Goal: Task Accomplishment & Management: Complete application form

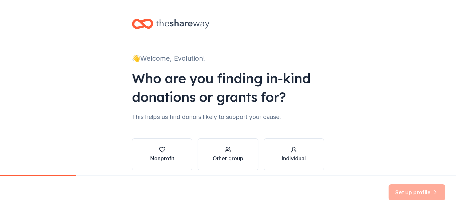
scroll to position [27, 0]
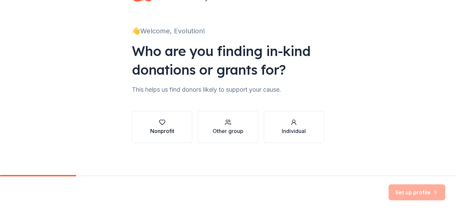
click at [162, 123] on icon "button" at bounding box center [162, 122] width 6 height 5
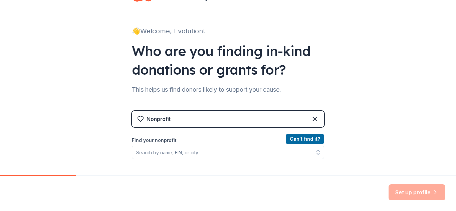
scroll to position [61, 0]
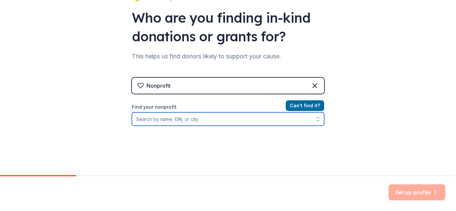
click at [177, 120] on input "Find your nonprofit" at bounding box center [228, 118] width 192 height 13
type input "Evolution Dance Alliance"
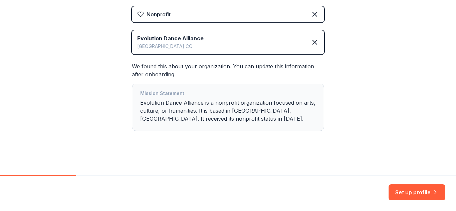
scroll to position [133, 0]
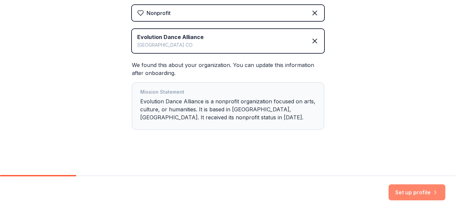
click at [423, 191] on button "Set up profile" at bounding box center [416, 192] width 57 height 16
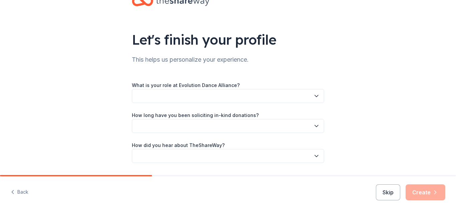
scroll to position [43, 0]
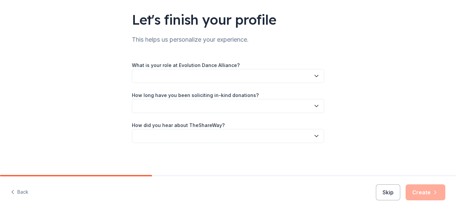
click at [239, 76] on button "button" at bounding box center [228, 76] width 192 height 14
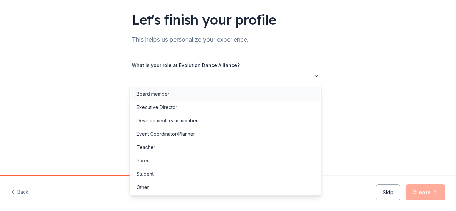
click at [186, 90] on div "Board member" at bounding box center [225, 93] width 189 height 13
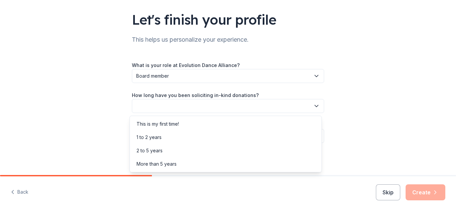
click at [219, 106] on button "button" at bounding box center [228, 106] width 192 height 14
click at [174, 122] on div "This is my first time!" at bounding box center [157, 124] width 42 height 8
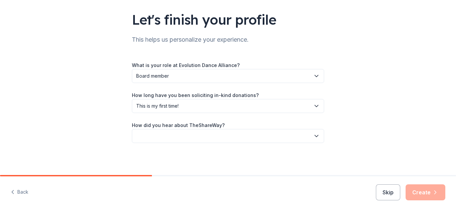
click at [169, 135] on button "button" at bounding box center [228, 136] width 192 height 14
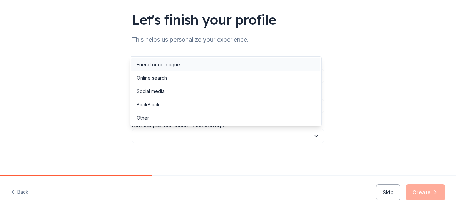
click at [170, 66] on div "Friend or colleague" at bounding box center [157, 65] width 43 height 8
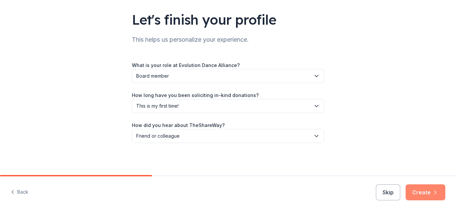
click at [433, 193] on icon "button" at bounding box center [435, 192] width 7 height 7
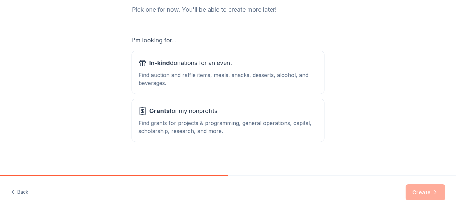
scroll to position [94, 0]
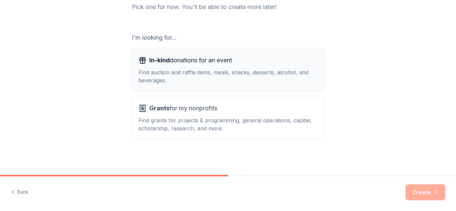
click at [175, 63] on span "In-kind donations for an event" at bounding box center [190, 60] width 83 height 11
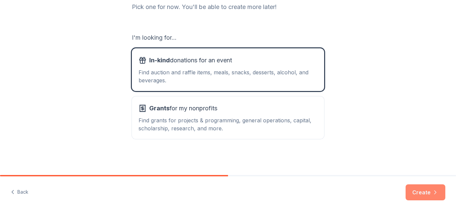
click at [430, 193] on button "Create" at bounding box center [425, 192] width 40 height 16
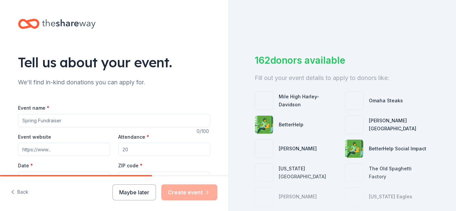
scroll to position [33, 0]
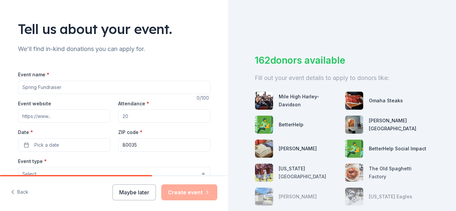
click at [65, 90] on input "Event name *" at bounding box center [114, 87] width 192 height 13
type input "Bingo Fundraiser"
click at [136, 114] on input "Attendance *" at bounding box center [164, 115] width 92 height 13
type input "50"
click at [43, 144] on span "Pick a date" at bounding box center [46, 145] width 25 height 8
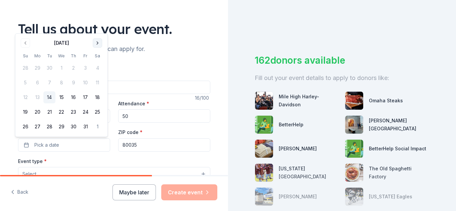
click at [97, 43] on button "Go to next month" at bounding box center [97, 42] width 9 height 9
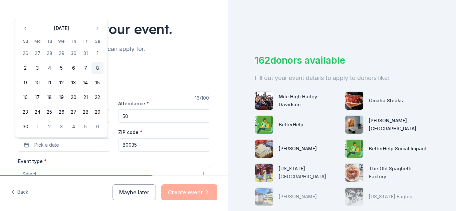
click at [101, 69] on button "8" at bounding box center [97, 68] width 12 height 12
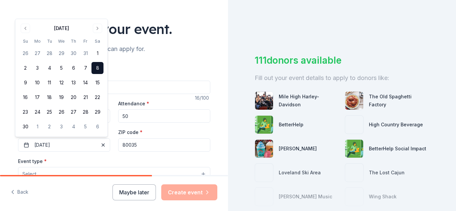
click at [205, 38] on div "Tell us about your event." at bounding box center [114, 29] width 192 height 19
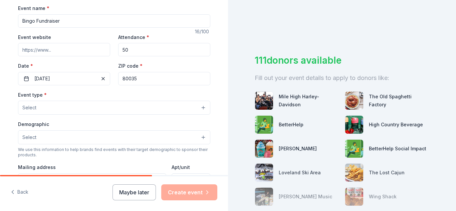
scroll to position [100, 0]
click at [180, 109] on button "Select" at bounding box center [114, 107] width 192 height 14
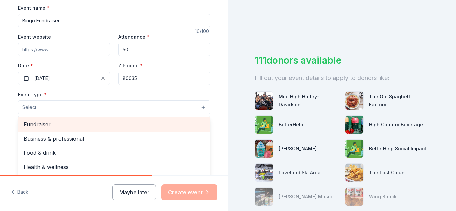
click at [117, 121] on span "Fundraiser" at bounding box center [114, 124] width 181 height 9
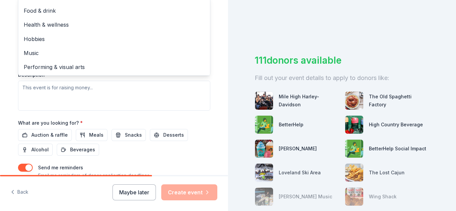
scroll to position [234, 0]
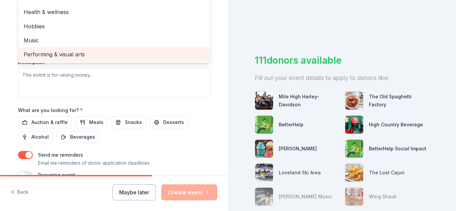
click at [78, 50] on div "Performing & visual arts" at bounding box center [113, 54] width 191 height 14
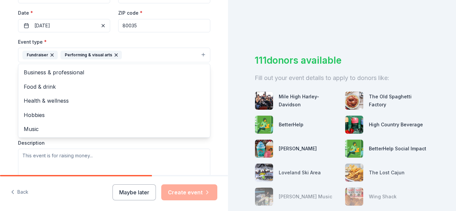
scroll to position [155, 0]
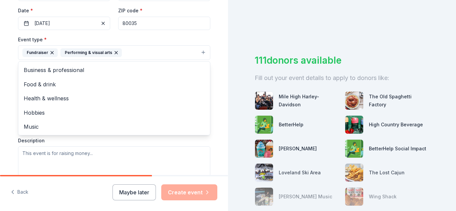
click at [113, 52] on icon "button" at bounding box center [115, 52] width 5 height 5
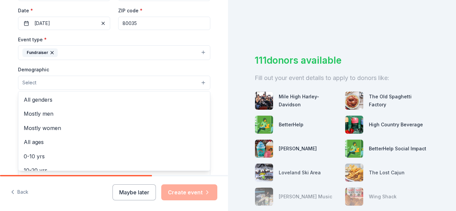
click at [185, 85] on button "Select" at bounding box center [114, 83] width 192 height 14
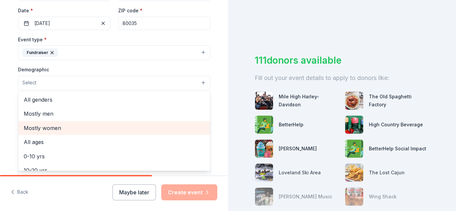
click at [57, 125] on span "Mostly women" at bounding box center [114, 128] width 181 height 9
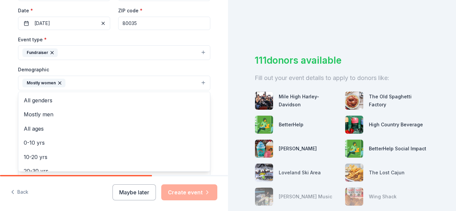
click at [215, 93] on div "Tell us about your event. We'll find in-kind donations you can apply for. Event…" at bounding box center [114, 67] width 214 height 445
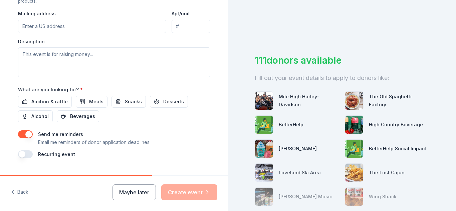
scroll to position [255, 0]
click at [55, 100] on span "Auction & raffle" at bounding box center [49, 101] width 36 height 8
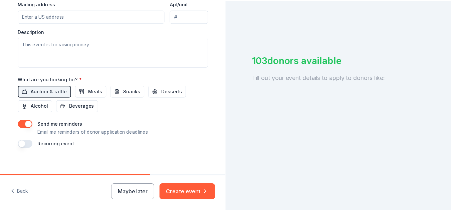
scroll to position [270, 0]
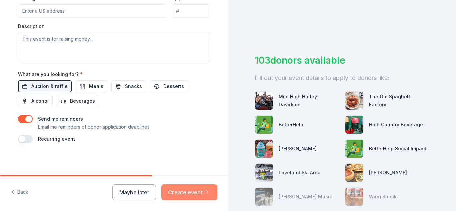
click at [193, 191] on button "Create event" at bounding box center [189, 192] width 56 height 16
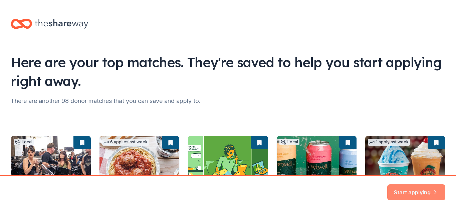
click at [411, 189] on button "Start applying" at bounding box center [416, 188] width 58 height 16
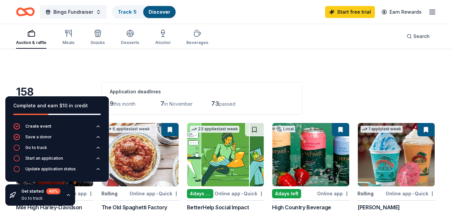
scroll to position [33, 0]
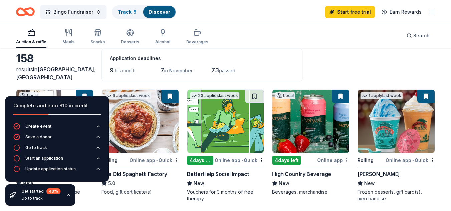
click at [321, 70] on div "158 results in Westminster, CO Application deadlines 9 this month 7 in November…" at bounding box center [225, 65] width 419 height 33
click at [85, 198] on div "Complete and earn $10 in credit Create event Save a donor Go to track Start an …" at bounding box center [57, 151] width 114 height 120
click at [33, 191] on div "Get started 40 %" at bounding box center [40, 191] width 39 height 6
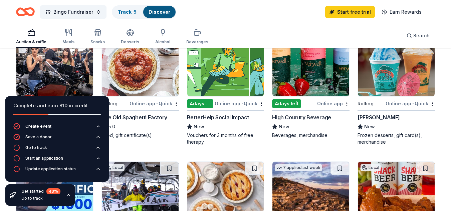
scroll to position [100, 0]
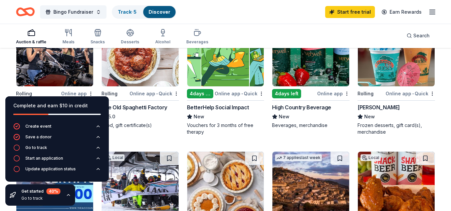
click at [66, 195] on icon "button" at bounding box center [68, 194] width 5 height 5
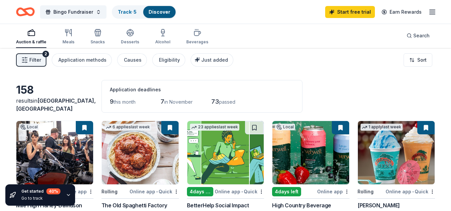
scroll to position [33, 0]
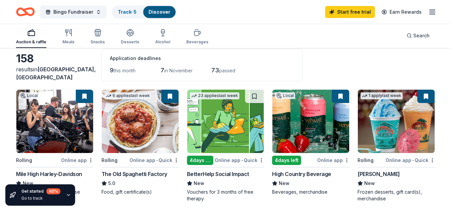
click at [168, 119] on img at bounding box center [140, 121] width 77 height 63
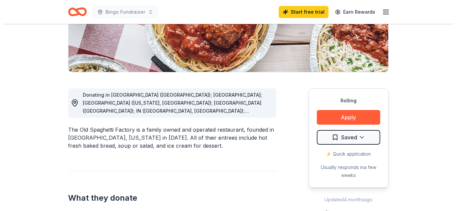
scroll to position [133, 0]
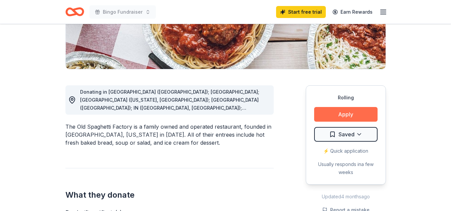
click at [352, 112] on button "Apply" at bounding box center [345, 114] width 63 height 15
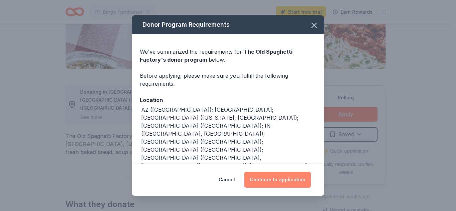
click at [286, 179] on button "Continue to application" at bounding box center [277, 180] width 66 height 16
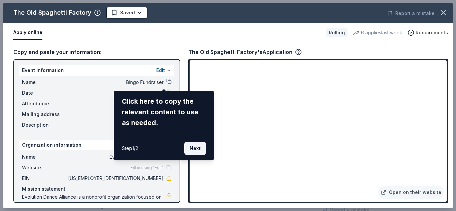
click at [197, 150] on button "Next" at bounding box center [195, 148] width 22 height 13
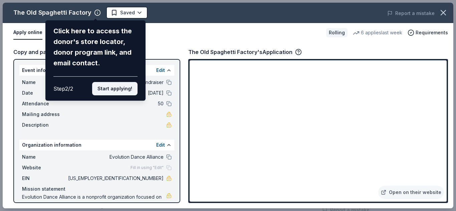
click at [128, 89] on button "Start applying!" at bounding box center [114, 88] width 45 height 13
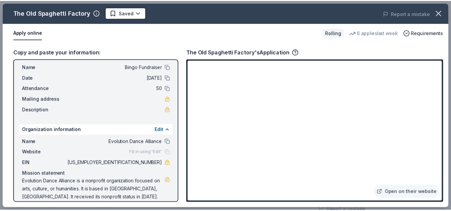
scroll to position [23, 0]
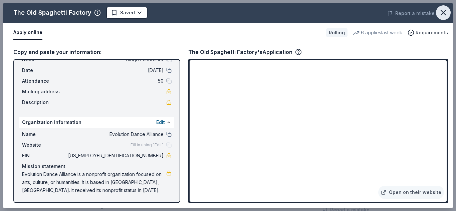
click at [447, 8] on icon "button" at bounding box center [442, 12] width 9 height 9
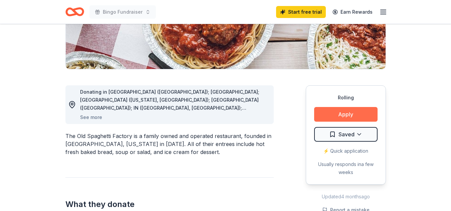
click at [351, 115] on button "Apply" at bounding box center [345, 114] width 63 height 15
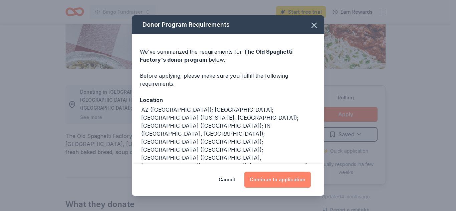
click at [280, 183] on button "Continue to application" at bounding box center [277, 180] width 66 height 16
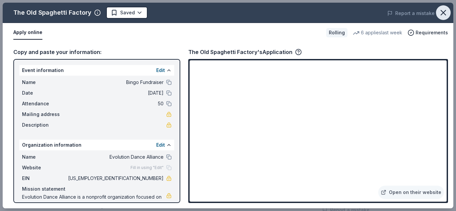
click at [446, 12] on icon "button" at bounding box center [442, 12] width 9 height 9
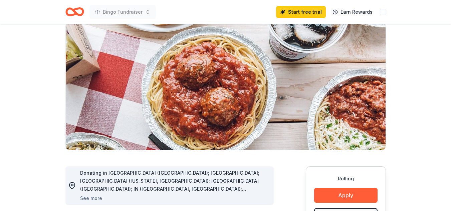
scroll to position [0, 0]
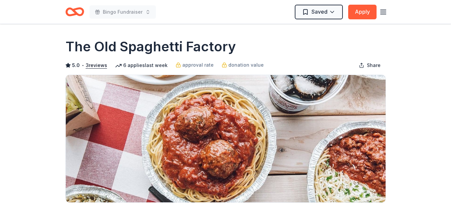
click at [379, 9] on icon "button" at bounding box center [383, 12] width 8 height 8
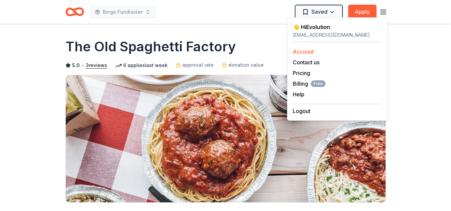
click at [304, 51] on link "Account" at bounding box center [303, 51] width 21 height 7
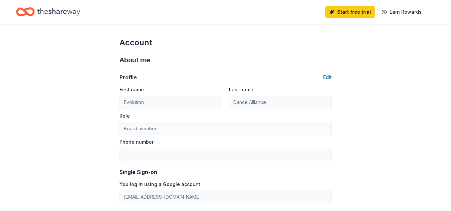
click at [435, 13] on icon "button" at bounding box center [432, 12] width 8 height 8
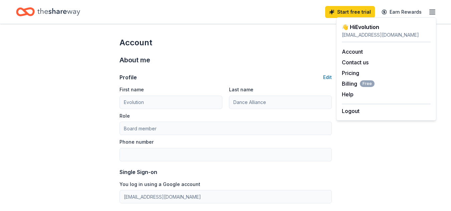
click at [435, 13] on icon "button" at bounding box center [432, 12] width 8 height 8
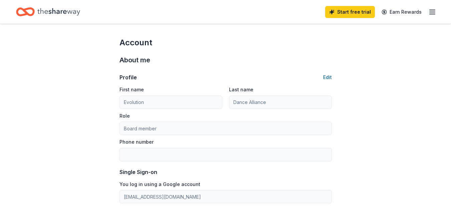
click at [43, 12] on icon "Home" at bounding box center [58, 11] width 43 height 7
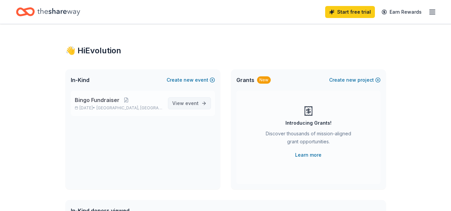
click at [181, 102] on span "View event" at bounding box center [185, 103] width 26 height 8
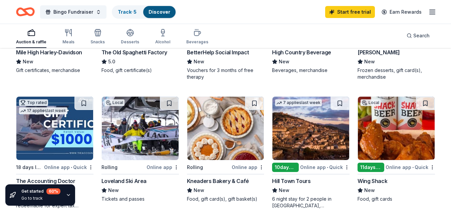
scroll to position [167, 0]
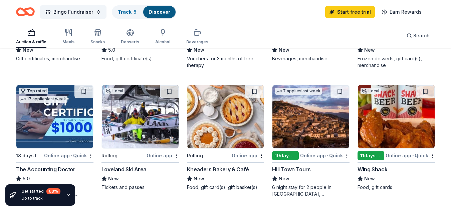
click at [245, 130] on img at bounding box center [225, 116] width 77 height 63
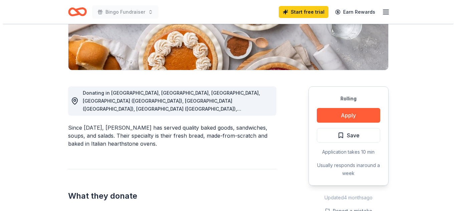
scroll to position [133, 0]
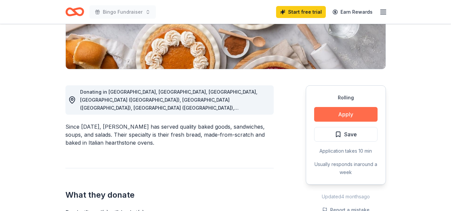
click at [351, 117] on button "Apply" at bounding box center [345, 114] width 63 height 15
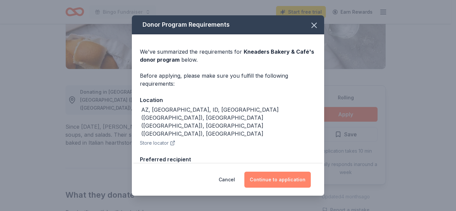
click at [298, 176] on button "Continue to application" at bounding box center [277, 180] width 66 height 16
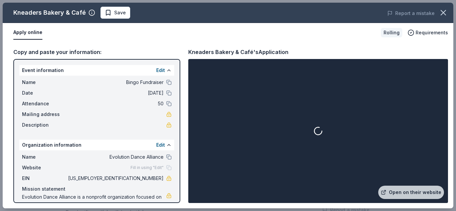
scroll to position [23, 0]
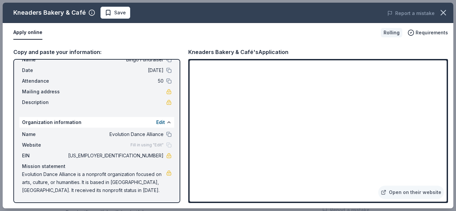
drag, startPoint x: 103, startPoint y: 191, endPoint x: 44, endPoint y: 181, distance: 59.8
click at [44, 181] on span "Evolution Dance Alliance is a nonprofit organization focused on arts, culture, …" at bounding box center [94, 182] width 144 height 24
drag, startPoint x: 23, startPoint y: 173, endPoint x: 56, endPoint y: 185, distance: 34.9
click at [54, 185] on span "Evolution Dance Alliance is a nonprofit organization focused on arts, culture, …" at bounding box center [94, 182] width 144 height 24
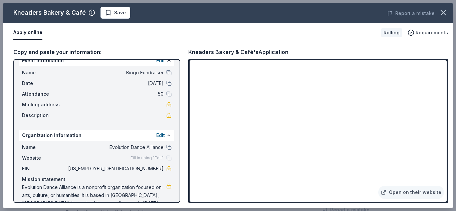
scroll to position [0, 0]
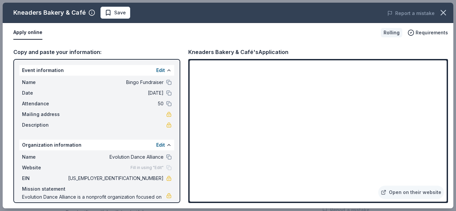
click at [160, 68] on div "Edit" at bounding box center [163, 70] width 15 height 8
click at [161, 147] on div "Edit" at bounding box center [163, 145] width 15 height 8
click at [166, 144] on button at bounding box center [168, 144] width 5 height 5
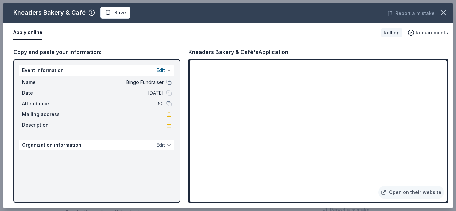
click at [163, 144] on button "Edit" at bounding box center [160, 145] width 9 height 8
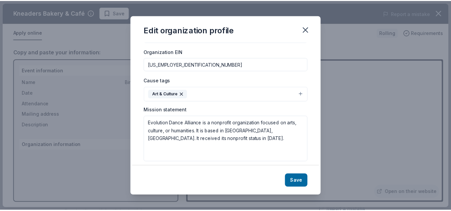
scroll to position [99, 0]
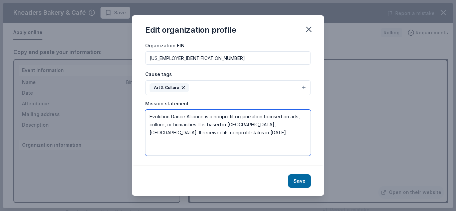
drag, startPoint x: 210, startPoint y: 137, endPoint x: 142, endPoint y: 113, distance: 71.9
click at [142, 113] on div "Changes made here will be reflected on your Account. Organization name Evolutio…" at bounding box center [228, 104] width 192 height 124
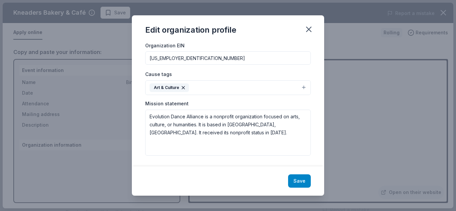
click at [303, 177] on button "Save" at bounding box center [299, 180] width 23 height 13
click at [308, 31] on icon "button" at bounding box center [308, 29] width 9 height 9
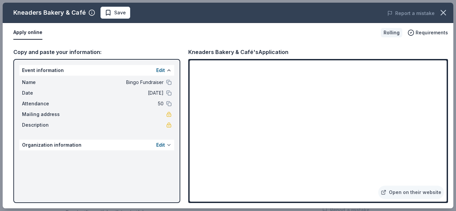
click at [168, 146] on button at bounding box center [168, 144] width 5 height 5
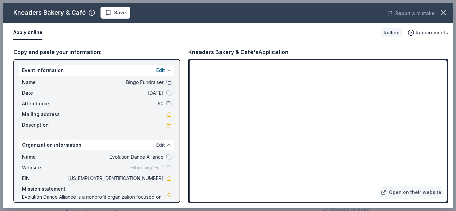
click at [156, 146] on button "Edit" at bounding box center [160, 145] width 9 height 8
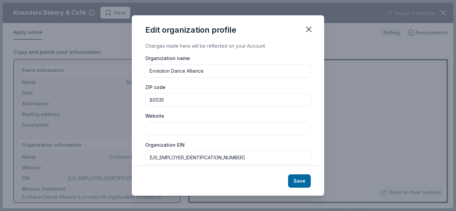
drag, startPoint x: 173, startPoint y: 157, endPoint x: 129, endPoint y: 153, distance: 44.0
click at [129, 153] on div "Edit organization profile Changes made here will be reflected on your Account. …" at bounding box center [228, 105] width 456 height 211
click at [306, 29] on icon "button" at bounding box center [308, 29] width 9 height 9
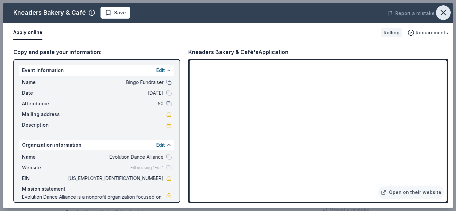
click at [443, 14] on icon "button" at bounding box center [442, 12] width 9 height 9
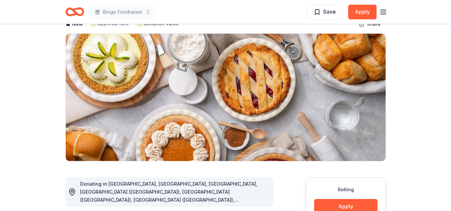
scroll to position [33, 0]
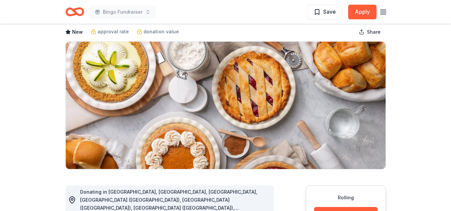
click at [68, 14] on icon "Home" at bounding box center [71, 11] width 10 height 7
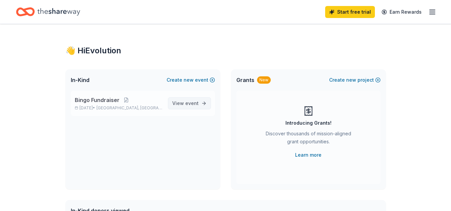
click at [203, 101] on link "View event" at bounding box center [189, 103] width 43 height 12
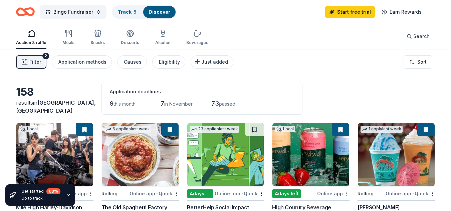
click at [66, 196] on icon "button" at bounding box center [68, 194] width 5 height 5
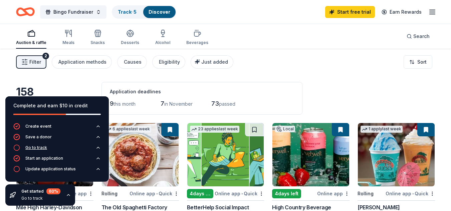
click at [42, 147] on div "Go to track" at bounding box center [36, 147] width 22 height 5
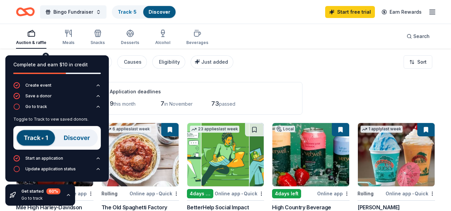
click at [30, 137] on img at bounding box center [56, 138] width 87 height 24
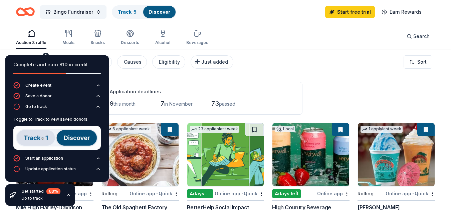
scroll to position [33, 0]
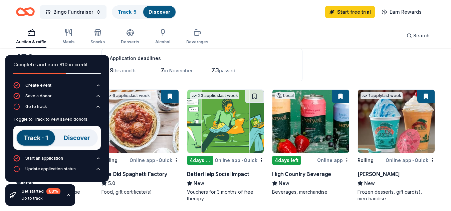
click at [40, 137] on img at bounding box center [56, 138] width 87 height 24
click at [86, 139] on img at bounding box center [56, 138] width 87 height 24
click at [338, 66] on div "158 results in Westminster, CO Application deadlines 9 this month 7 in November…" at bounding box center [225, 65] width 419 height 33
click at [67, 196] on icon "button" at bounding box center [68, 194] width 5 height 5
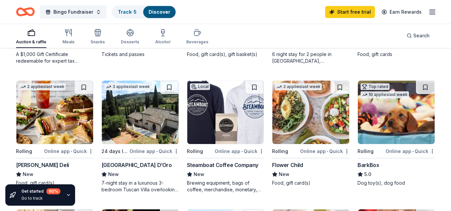
scroll to position [300, 0]
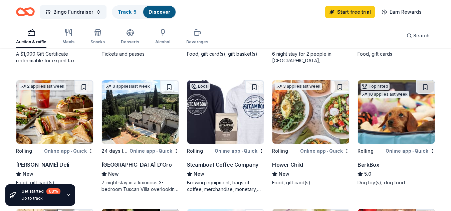
click at [234, 115] on img at bounding box center [225, 111] width 77 height 63
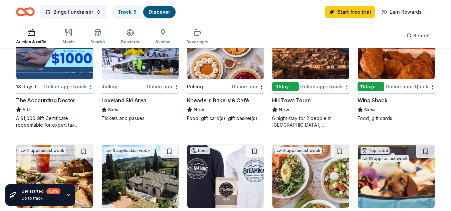
scroll to position [234, 0]
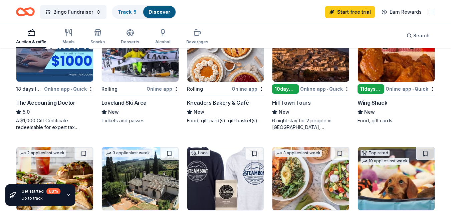
click at [151, 63] on img at bounding box center [140, 49] width 77 height 63
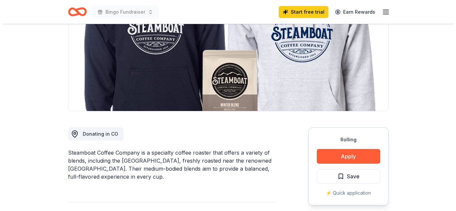
scroll to position [100, 0]
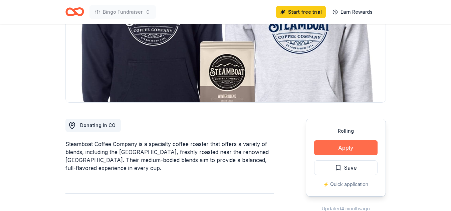
click at [360, 147] on button "Apply" at bounding box center [345, 147] width 63 height 15
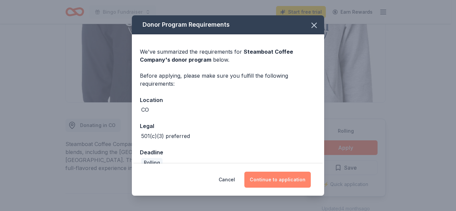
click at [276, 181] on button "Continue to application" at bounding box center [277, 180] width 66 height 16
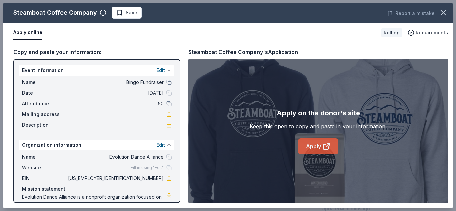
click at [322, 145] on icon at bounding box center [326, 146] width 8 height 8
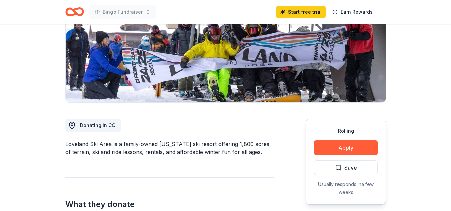
scroll to position [100, 0]
click at [365, 146] on button "Apply" at bounding box center [345, 147] width 63 height 15
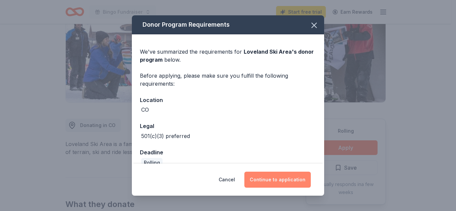
click at [296, 180] on button "Continue to application" at bounding box center [277, 180] width 66 height 16
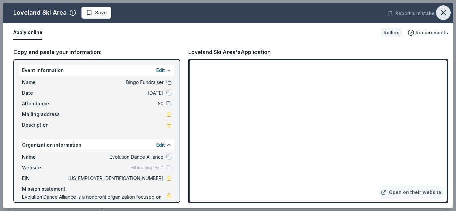
click at [443, 10] on icon "button" at bounding box center [442, 12] width 9 height 9
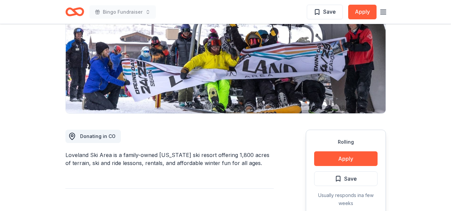
scroll to position [0, 0]
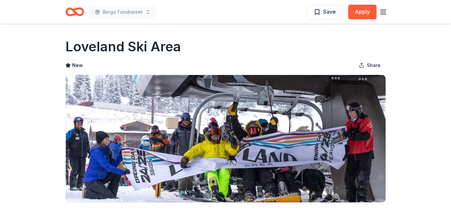
click at [67, 13] on icon "Home" at bounding box center [71, 11] width 10 height 7
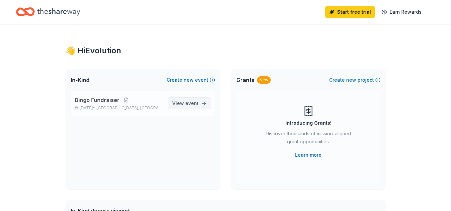
click at [182, 102] on span "View event" at bounding box center [185, 103] width 26 height 8
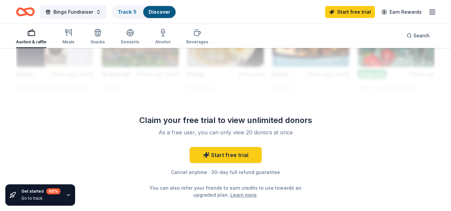
scroll to position [667, 0]
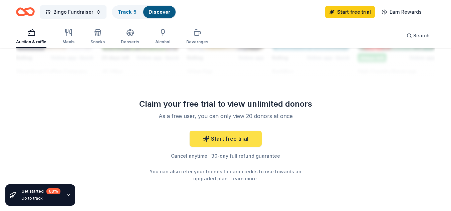
click at [211, 137] on link "Start free trial" at bounding box center [225, 139] width 72 height 16
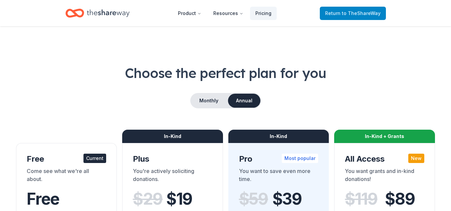
click at [367, 16] on span "Return to TheShareWay" at bounding box center [352, 13] width 55 height 8
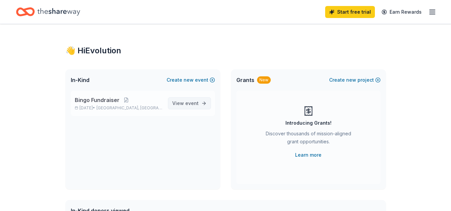
click at [190, 101] on span "event" at bounding box center [191, 103] width 13 height 6
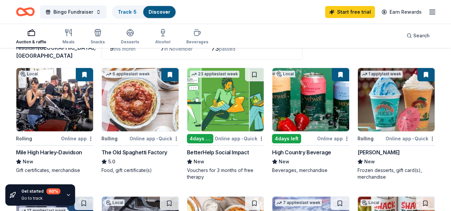
scroll to position [67, 0]
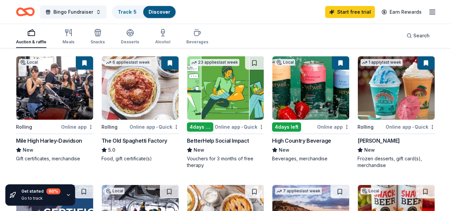
click at [69, 96] on img at bounding box center [54, 87] width 77 height 63
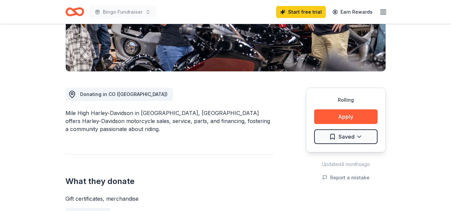
scroll to position [133, 0]
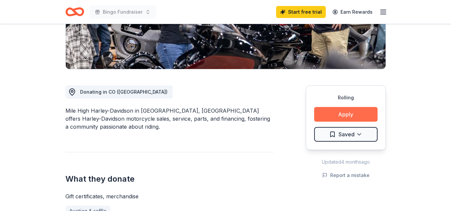
click at [350, 113] on button "Apply" at bounding box center [345, 114] width 63 height 15
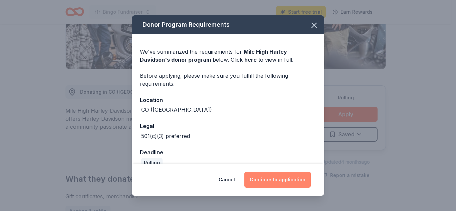
click at [279, 183] on button "Continue to application" at bounding box center [277, 180] width 66 height 16
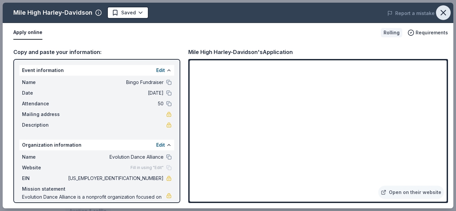
click at [439, 11] on icon "button" at bounding box center [442, 12] width 9 height 9
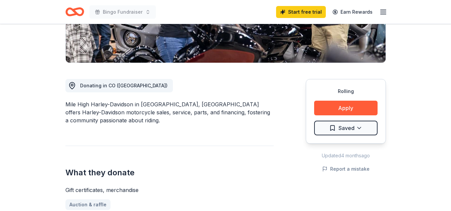
scroll to position [167, 0]
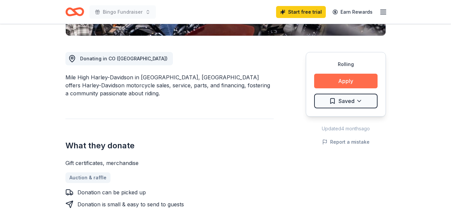
click at [341, 81] on button "Apply" at bounding box center [345, 81] width 63 height 15
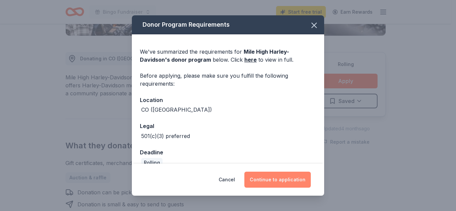
click at [266, 178] on button "Continue to application" at bounding box center [277, 180] width 66 height 16
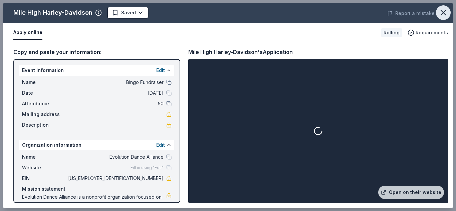
click at [440, 11] on icon "button" at bounding box center [442, 12] width 9 height 9
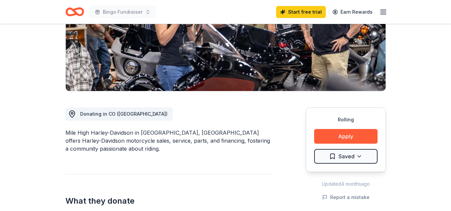
scroll to position [33, 0]
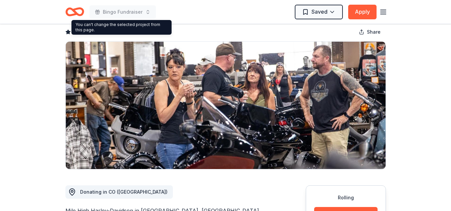
click at [80, 9] on icon "Home" at bounding box center [77, 11] width 10 height 7
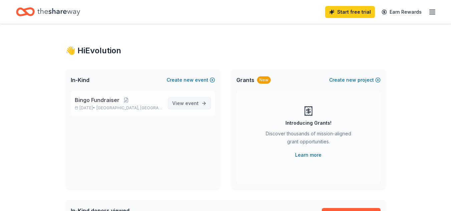
click at [187, 101] on span "event" at bounding box center [191, 103] width 13 height 6
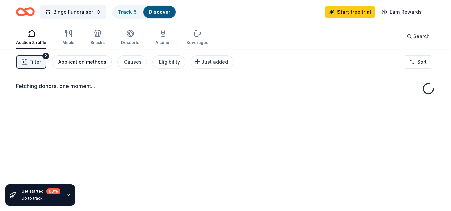
click at [78, 64] on div "Application methods" at bounding box center [82, 62] width 48 height 8
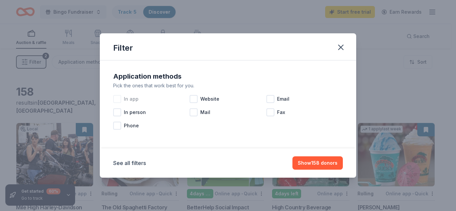
click at [131, 99] on span "In app" at bounding box center [131, 99] width 15 height 8
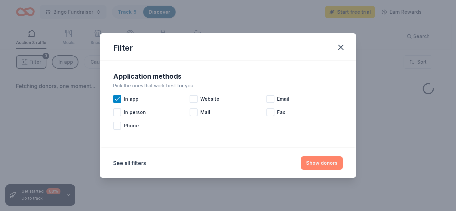
click at [331, 163] on button "Show donors" at bounding box center [322, 162] width 42 height 13
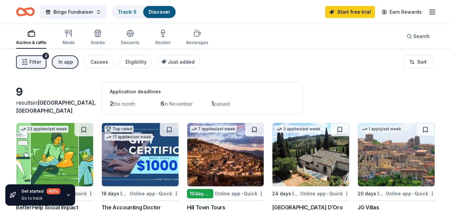
click at [62, 68] on button "In app" at bounding box center [65, 61] width 27 height 13
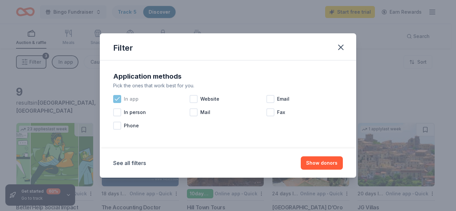
click at [121, 100] on div at bounding box center [117, 99] width 8 height 8
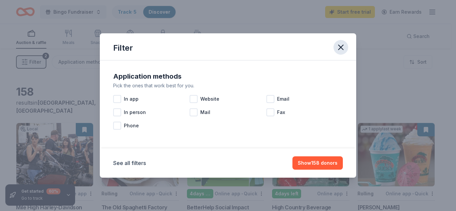
click at [339, 50] on icon "button" at bounding box center [340, 47] width 9 height 9
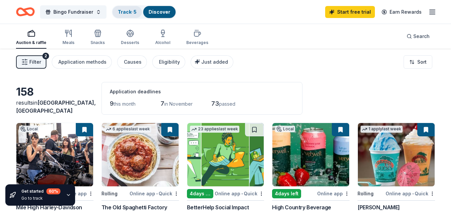
click at [135, 12] on link "Track · 5" at bounding box center [127, 12] width 19 height 6
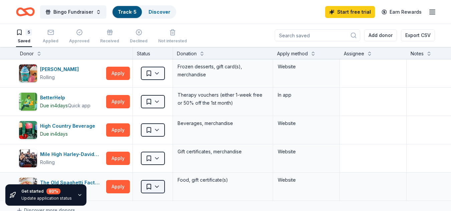
click at [159, 189] on html "Bingo Fundraiser Track · 5 Discover Start free trial Earn Rewards 5 Saved Appli…" at bounding box center [225, 105] width 451 height 211
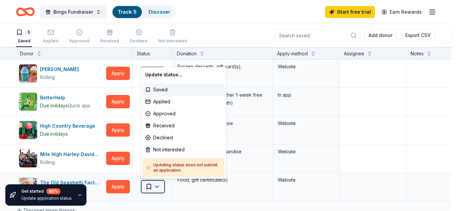
click at [159, 189] on html "Bingo Fundraiser Track · 5 Discover Start free trial Earn Rewards 5 Saved Appli…" at bounding box center [228, 105] width 456 height 211
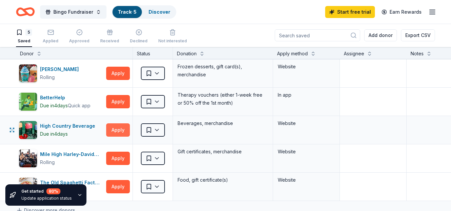
click at [122, 131] on button "Apply" at bounding box center [118, 129] width 24 height 13
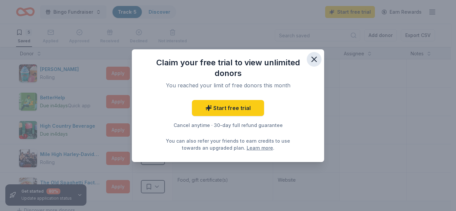
click at [316, 57] on icon "button" at bounding box center [314, 59] width 5 height 5
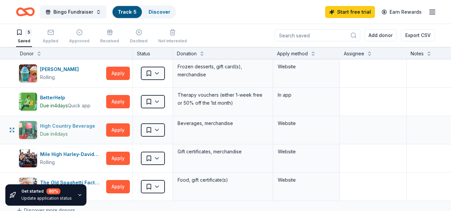
click at [56, 124] on div "High Country Beverage" at bounding box center [69, 126] width 58 height 8
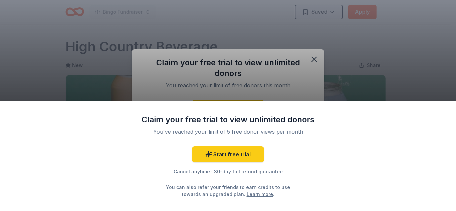
click at [315, 61] on div "Claim your free trial to view unlimited donors You've reached your limit of 5 f…" at bounding box center [228, 105] width 456 height 211
click at [326, 129] on div "Claim your free trial to view unlimited donors You've reached your limit of 5 f…" at bounding box center [228, 156] width 456 height 110
